Goal: Contribute content

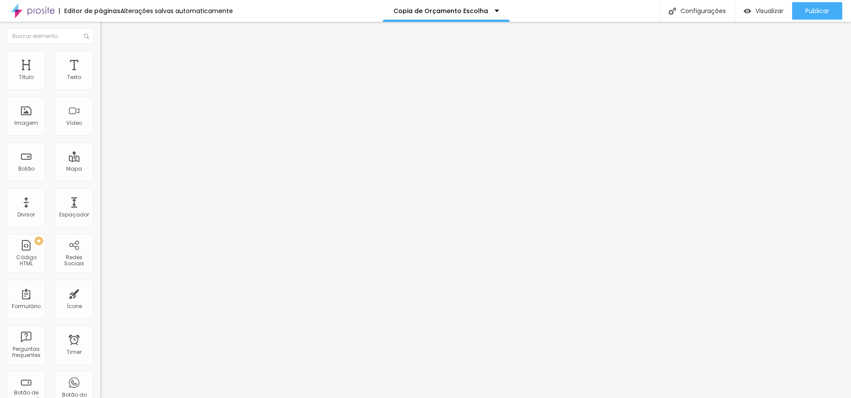
click at [100, 59] on li "Avançado" at bounding box center [150, 63] width 100 height 9
click at [100, 56] on img at bounding box center [104, 55] width 8 height 8
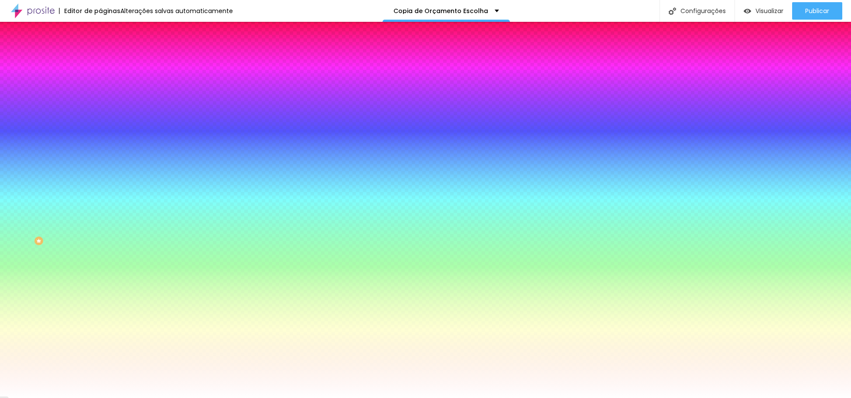
click at [100, 50] on img at bounding box center [104, 46] width 8 height 8
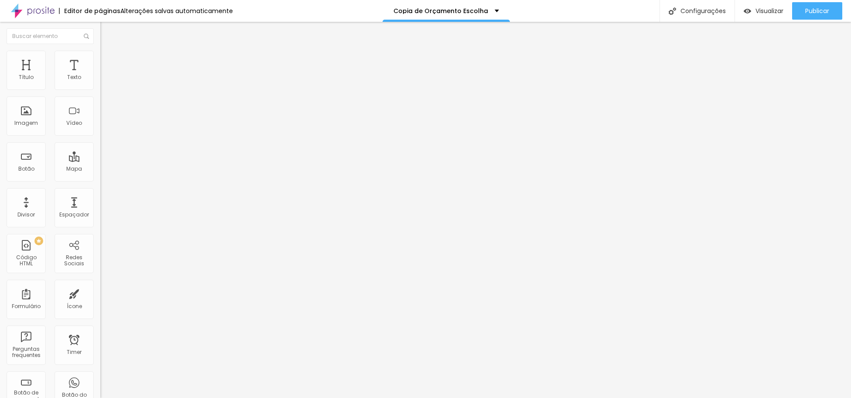
click at [107, 31] on img "button" at bounding box center [110, 31] width 7 height 7
click at [77, 112] on div "Vídeo" at bounding box center [74, 115] width 39 height 39
click at [108, 62] on span "Avançado" at bounding box center [122, 65] width 29 height 7
click at [100, 55] on img at bounding box center [104, 55] width 8 height 8
click at [108, 51] on span "Conteúdo" at bounding box center [121, 47] width 27 height 7
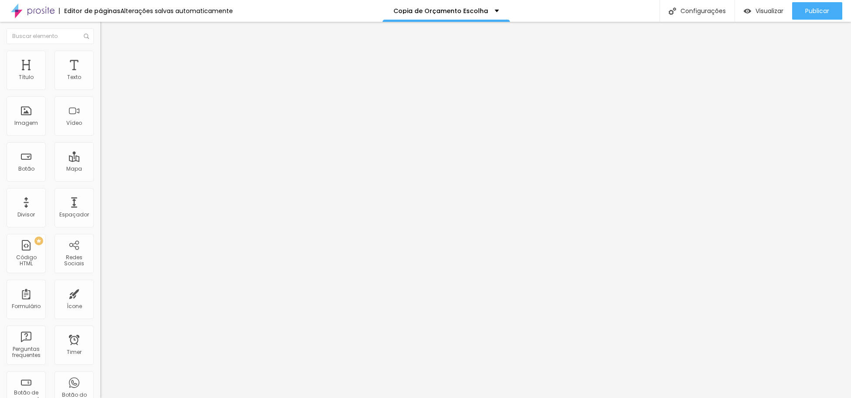
scroll to position [0, 0]
click at [100, 82] on input "text" at bounding box center [152, 77] width 105 height 9
paste input "youtube.com/shorts/lnczuVx6vLg?feature=share"
type input "youtube.com/shorts/lnczuVx6vLg?feature=share"
click at [100, 212] on div "Editar Vídeo Conteúdo Estilo Avançado URL do vídeo youtube.com/shorts/lnczuVx6v…" at bounding box center [150, 210] width 100 height 376
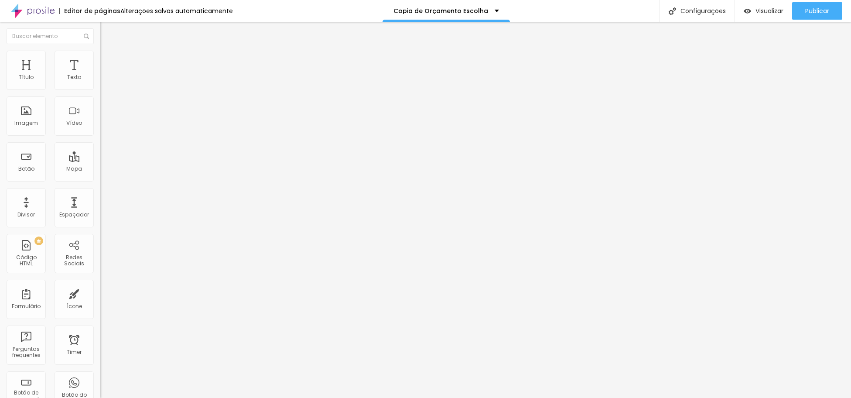
click at [100, 82] on input "youtube.com/shorts/lnczuVx6vLg?feature=share" at bounding box center [152, 77] width 105 height 9
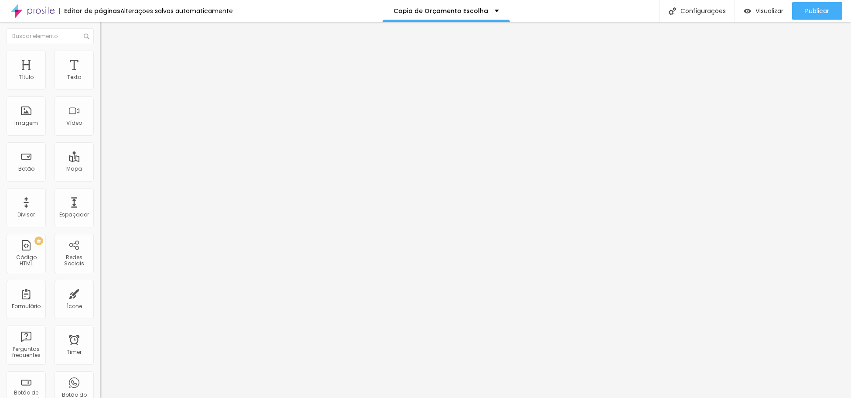
paste input "https://"
type input "https://youtube.com/shorts/lnczuVx6vLg?feature=share"
click at [80, 124] on div "Vídeo" at bounding box center [74, 123] width 16 height 6
click at [100, 82] on input "https://youtube.com/shorts/lnczuVx6vLg?feature=share" at bounding box center [152, 77] width 105 height 9
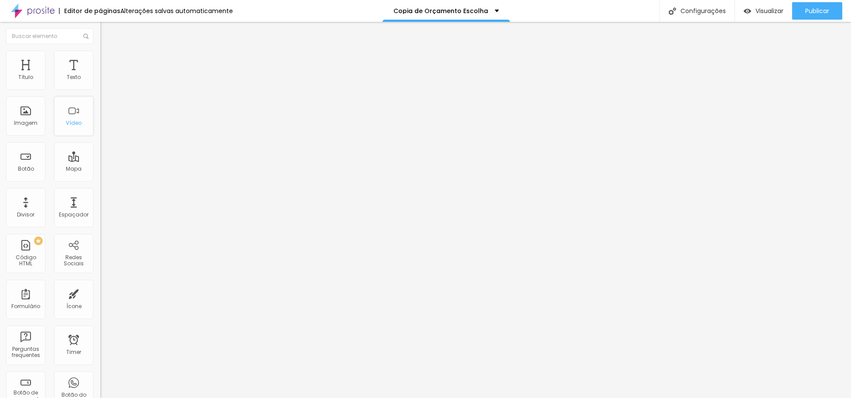
click at [69, 117] on div "Vídeo" at bounding box center [73, 115] width 39 height 39
click at [100, 140] on div "Proporção 4:3 Standard Ultrawide 21:9 Wide 16:9 Standard 4:3 Vertical 1 3:4 Ver…" at bounding box center [150, 139] width 100 height 40
click at [100, 130] on span "4:3 Standard" at bounding box center [117, 126] width 35 height 7
click at [124, 160] on span "9:16" at bounding box center [129, 155] width 10 height 7
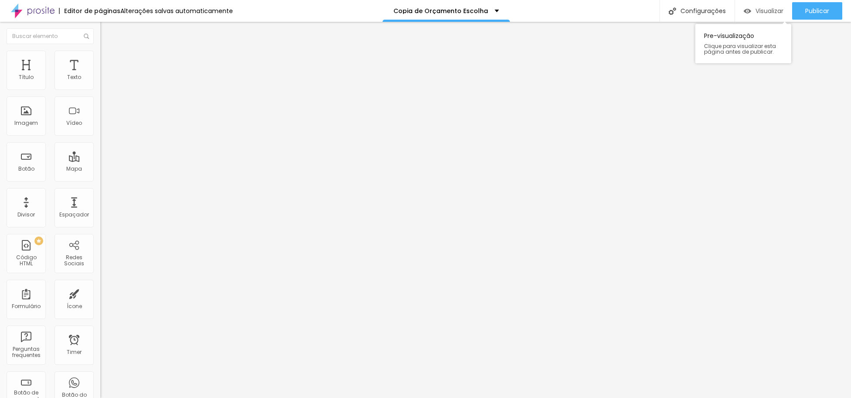
click at [776, 10] on span "Visualizar" at bounding box center [770, 10] width 28 height 7
click at [73, 116] on div "Vídeo" at bounding box center [74, 115] width 39 height 39
click at [100, 82] on input "https://youtube.com/shorts/lnczuVx6vLg?feature=share" at bounding box center [152, 77] width 105 height 9
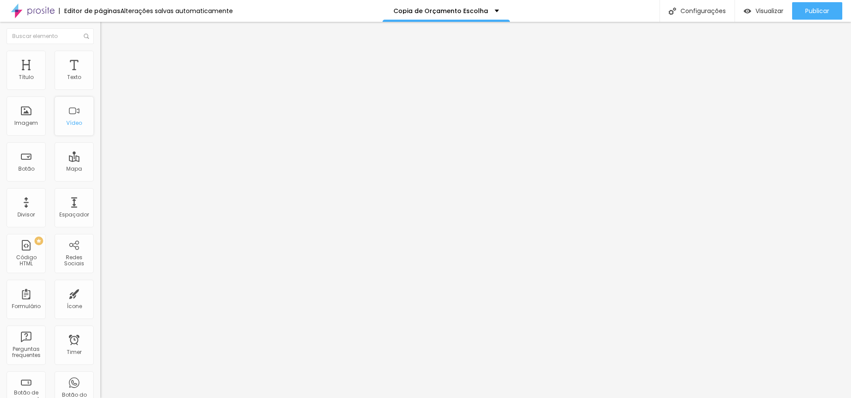
click at [85, 114] on div "Vídeo" at bounding box center [74, 115] width 39 height 39
click at [100, 82] on input "https://youtube.com/shorts/lnczuVx6vLg?feature=share" at bounding box center [152, 77] width 105 height 9
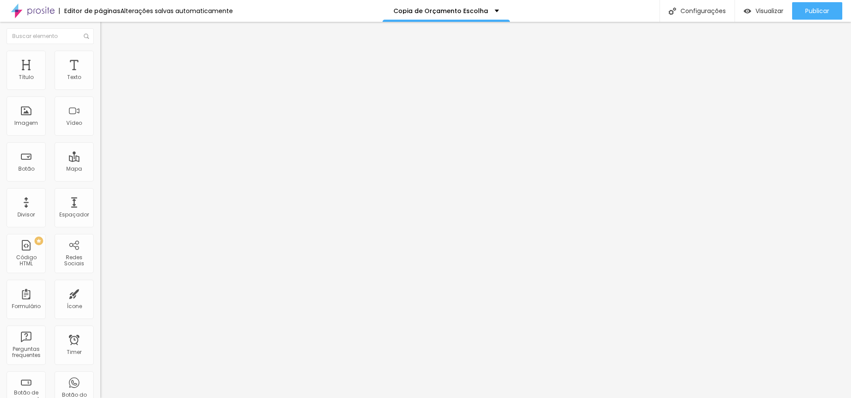
click at [100, 82] on input "https://youtube.com/shorts/lnczuVx6vLg?feature=share" at bounding box center [152, 77] width 105 height 9
paste input ".be/lnczuVx6vLg?si=FqWGqPssLPwpKaNL"
type input "https://youtu.be/lnczuVx6vLg?si=FqWGqPssLPwpKaNL"
click at [821, 13] on span "Publicar" at bounding box center [818, 10] width 24 height 7
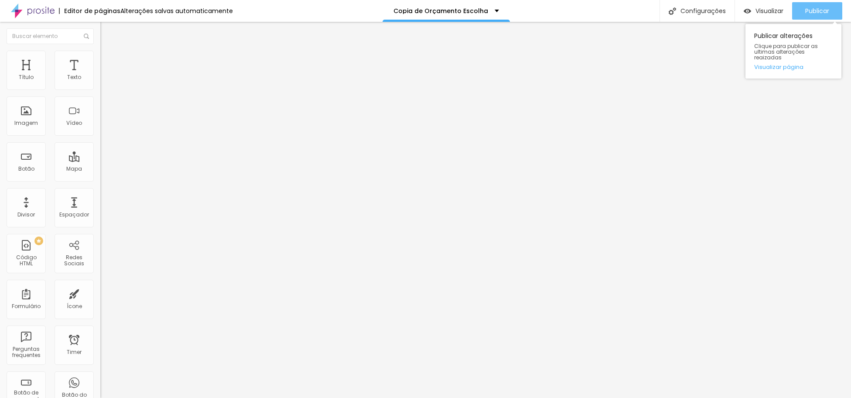
click at [822, 10] on span "Publicar" at bounding box center [818, 10] width 24 height 7
